Goal: Task Accomplishment & Management: Use online tool/utility

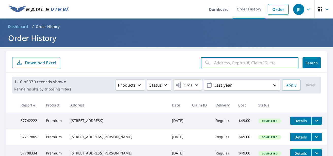
click at [246, 64] on input "text" at bounding box center [256, 63] width 84 height 14
type input "[STREET_ADDRESS]"
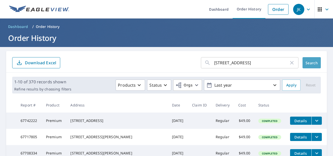
click at [315, 63] on button "Search" at bounding box center [311, 62] width 18 height 11
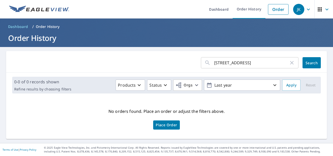
click at [263, 61] on input "[STREET_ADDRESS]" at bounding box center [251, 63] width 75 height 14
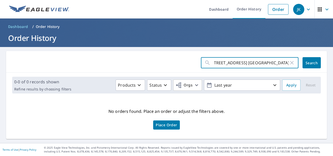
scroll to position [0, 5]
type input "[STREET_ADDRESS] [GEOGRAPHIC_DATA], [GEOGRAPHIC_DATA]."
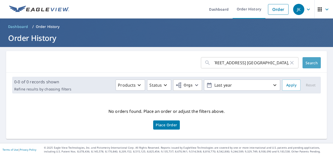
scroll to position [0, 0]
click at [312, 60] on button "Search" at bounding box center [311, 62] width 18 height 11
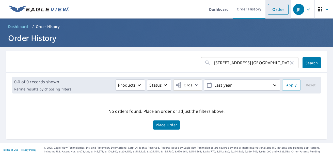
click at [278, 12] on link "Order" at bounding box center [278, 9] width 21 height 11
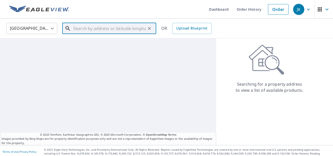
click at [91, 27] on input "text" at bounding box center [109, 28] width 72 height 14
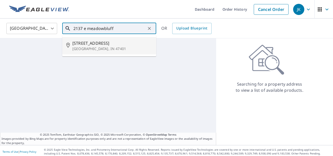
click at [89, 47] on p "[GEOGRAPHIC_DATA], IN 47401" at bounding box center [112, 48] width 80 height 5
type input "[STREET_ADDRESS]"
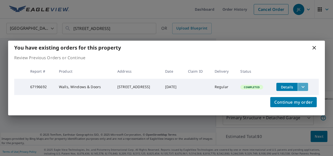
click at [306, 86] on icon "filesDropdownBtn-67196692" at bounding box center [303, 87] width 6 height 6
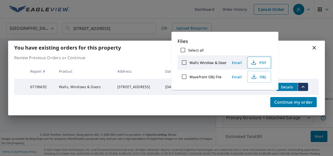
click at [257, 63] on span "PDF" at bounding box center [258, 62] width 16 height 6
